Goal: Communication & Community: Answer question/provide support

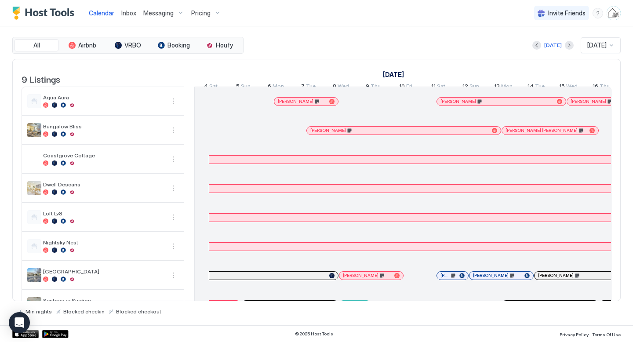
scroll to position [0, 325]
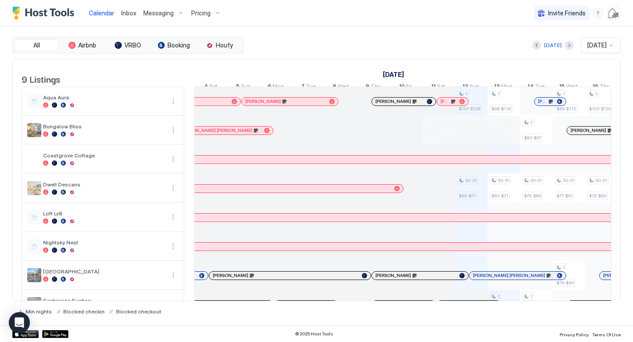
click at [286, 220] on div at bounding box center [485, 218] width 1202 height 8
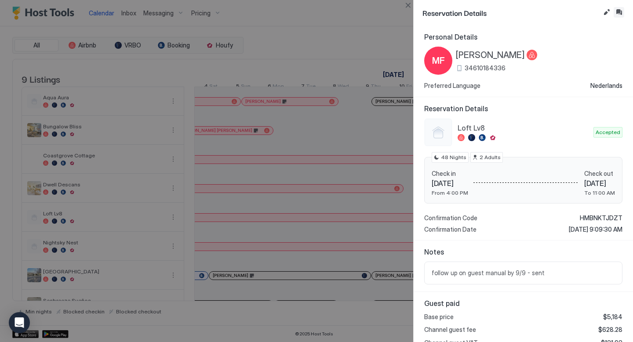
click at [619, 15] on button "Inbox" at bounding box center [619, 12] width 11 height 11
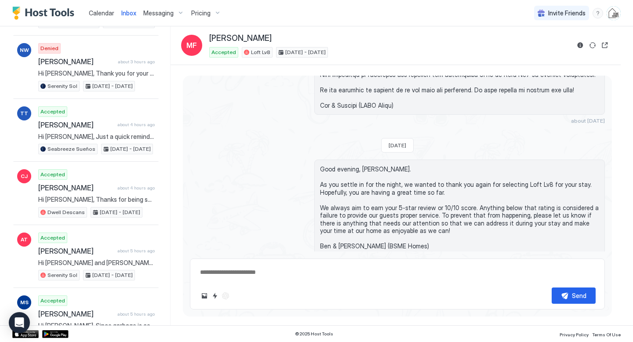
scroll to position [298, 0]
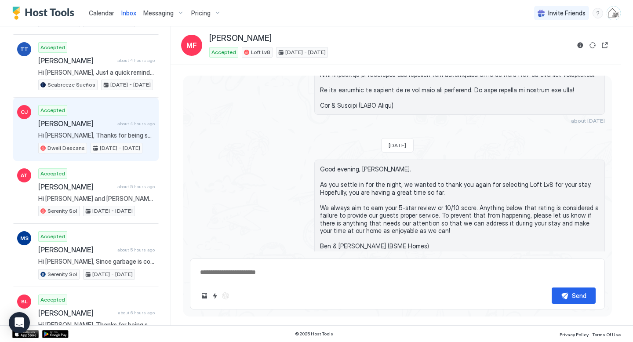
click at [100, 129] on div "Accepted [PERSON_NAME] about 4 hours ago Hi [PERSON_NAME], Thanks for being suc…" at bounding box center [96, 129] width 117 height 48
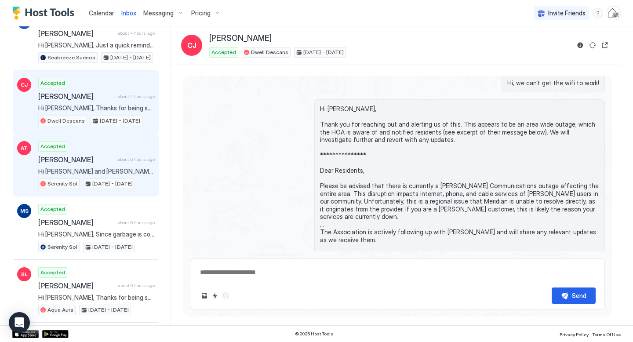
scroll to position [330, 0]
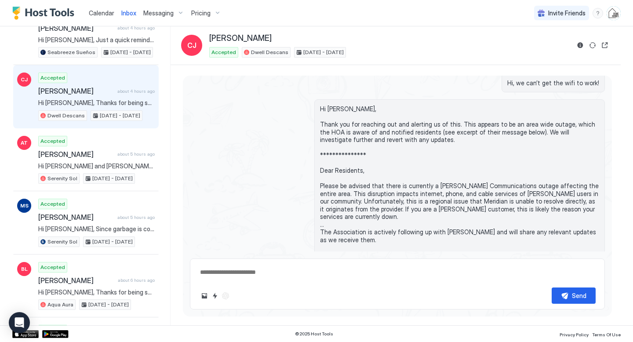
click at [106, 11] on span "Calendar" at bounding box center [102, 12] width 26 height 7
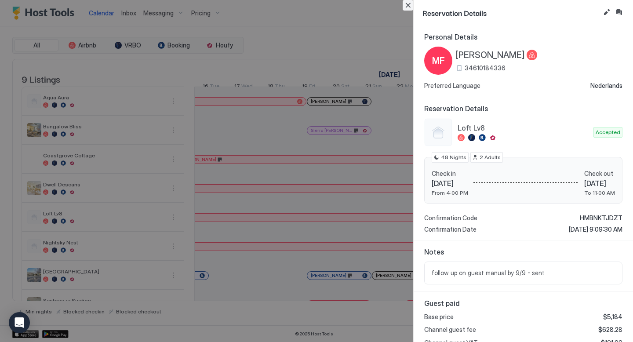
click at [412, 6] on button "Close" at bounding box center [408, 5] width 11 height 11
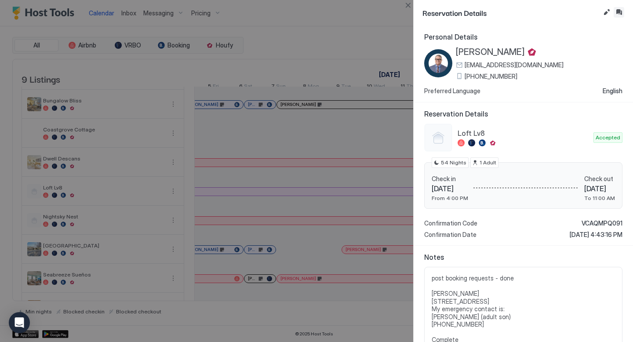
click at [616, 12] on button "Inbox" at bounding box center [619, 12] width 11 height 11
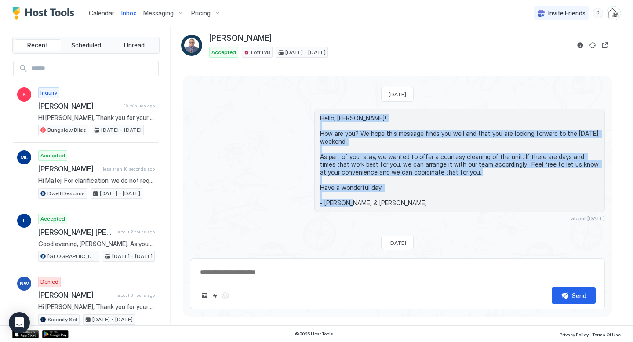
drag, startPoint x: 364, startPoint y: 204, endPoint x: 318, endPoint y: 117, distance: 97.8
click at [318, 117] on div "Hello, [PERSON_NAME]! How are you? We hope this message finds you well and that…" at bounding box center [459, 161] width 291 height 104
copy span "Hello, [PERSON_NAME]! How are you? We hope this message finds you well and that…"
click at [98, 14] on span "Calendar" at bounding box center [102, 12] width 26 height 7
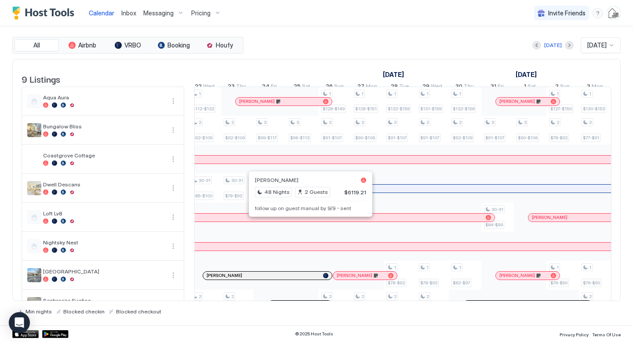
scroll to position [0, 664]
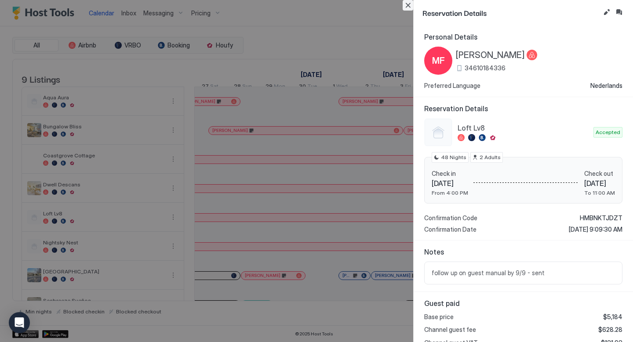
click at [408, 7] on button "Close" at bounding box center [408, 5] width 11 height 11
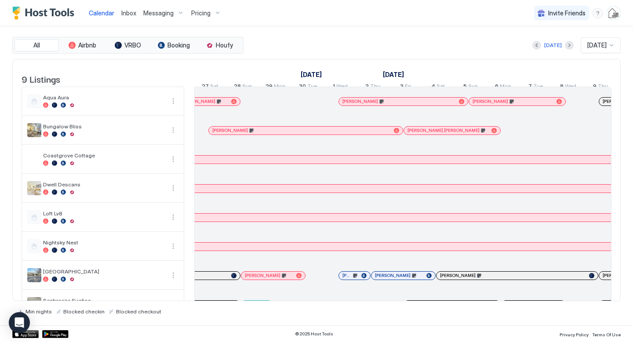
click at [128, 12] on span "Inbox" at bounding box center [128, 12] width 15 height 7
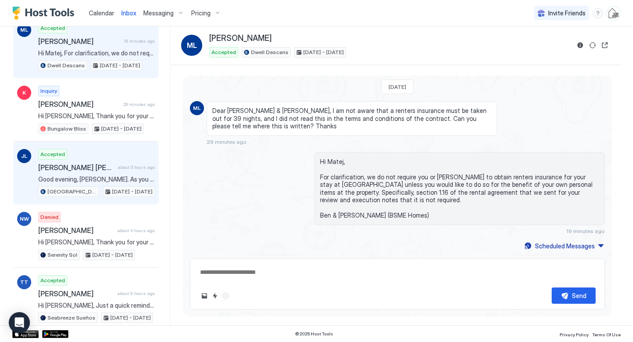
scroll to position [66, 0]
